Goal: Task Accomplishment & Management: Complete application form

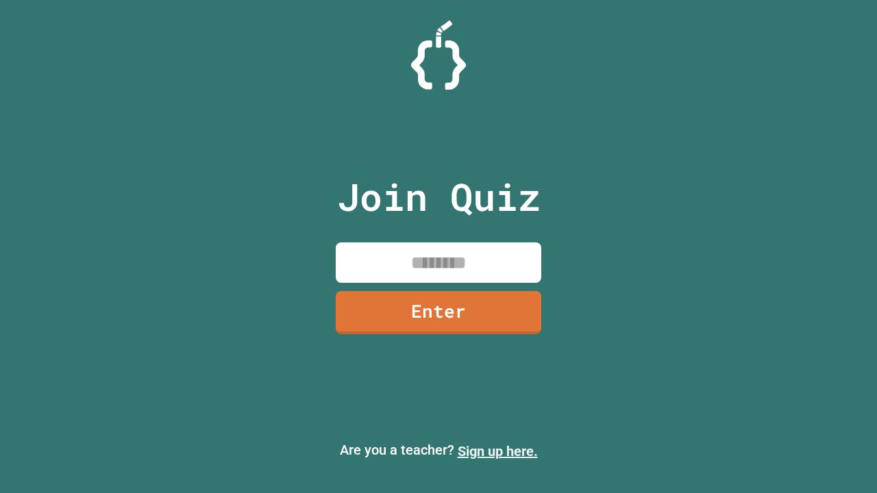
click at [497, 451] on link "Sign up here." at bounding box center [498, 451] width 80 height 16
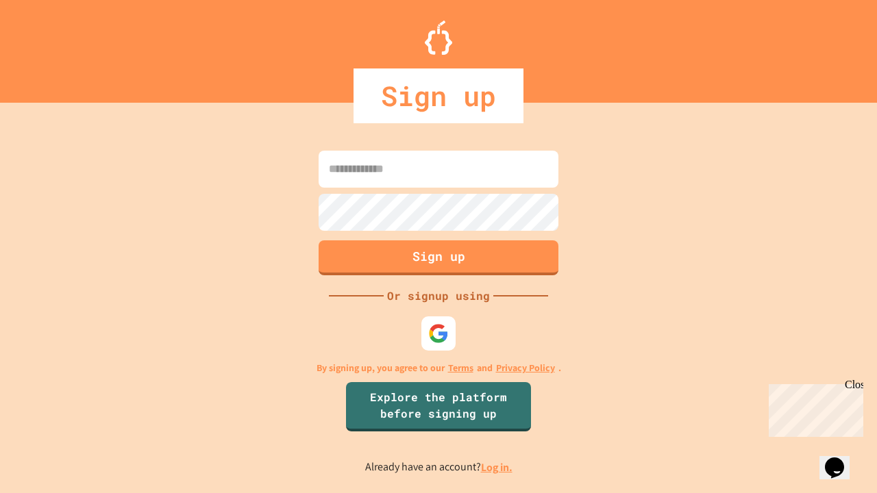
click at [497, 467] on link "Log in." at bounding box center [497, 467] width 32 height 14
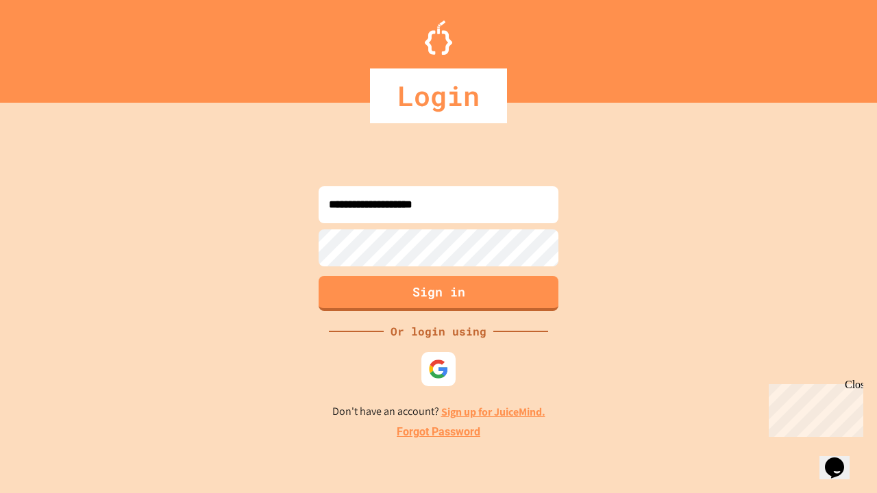
type input "**********"
